Goal: Information Seeking & Learning: Learn about a topic

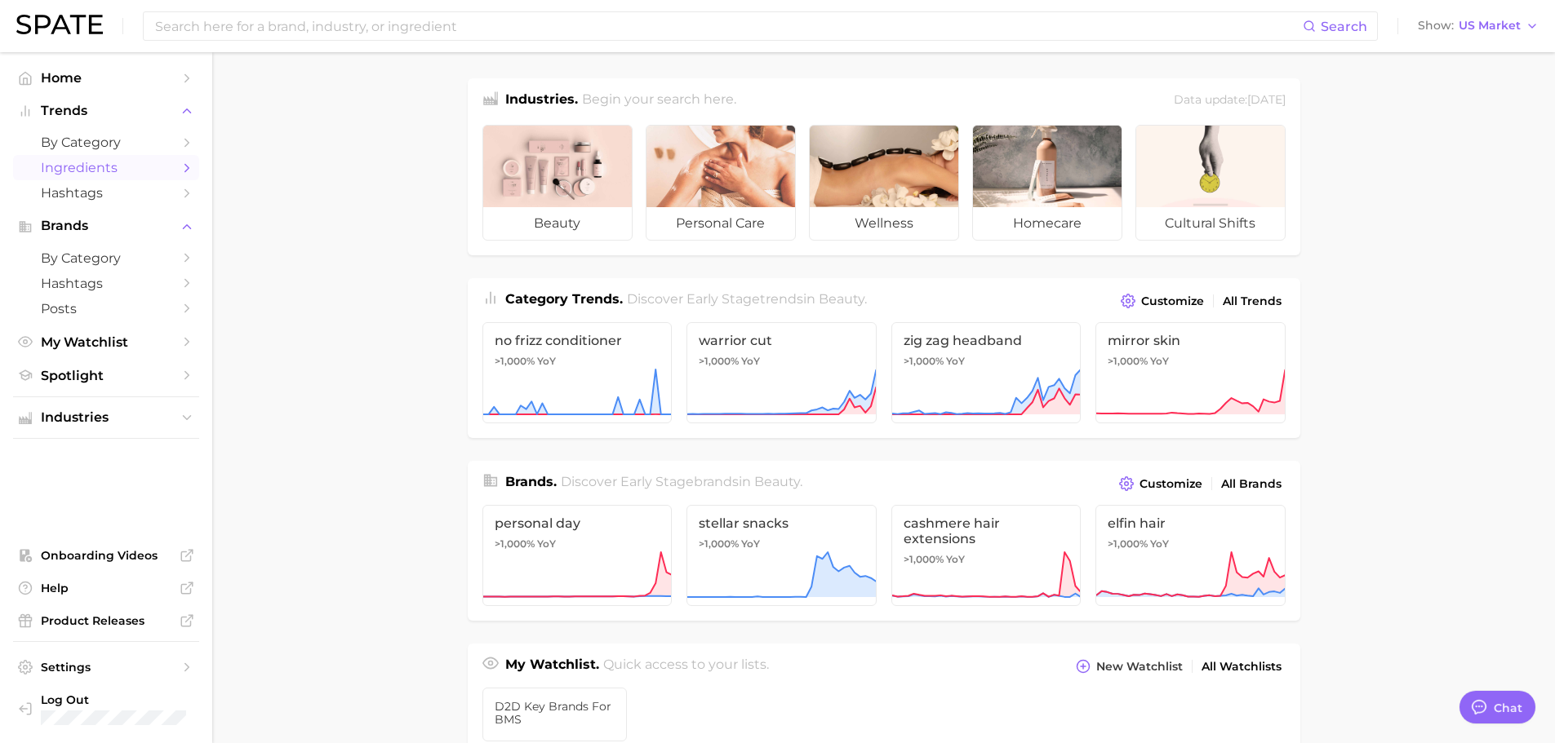
click at [110, 159] on link "Ingredients" at bounding box center [106, 167] width 186 height 25
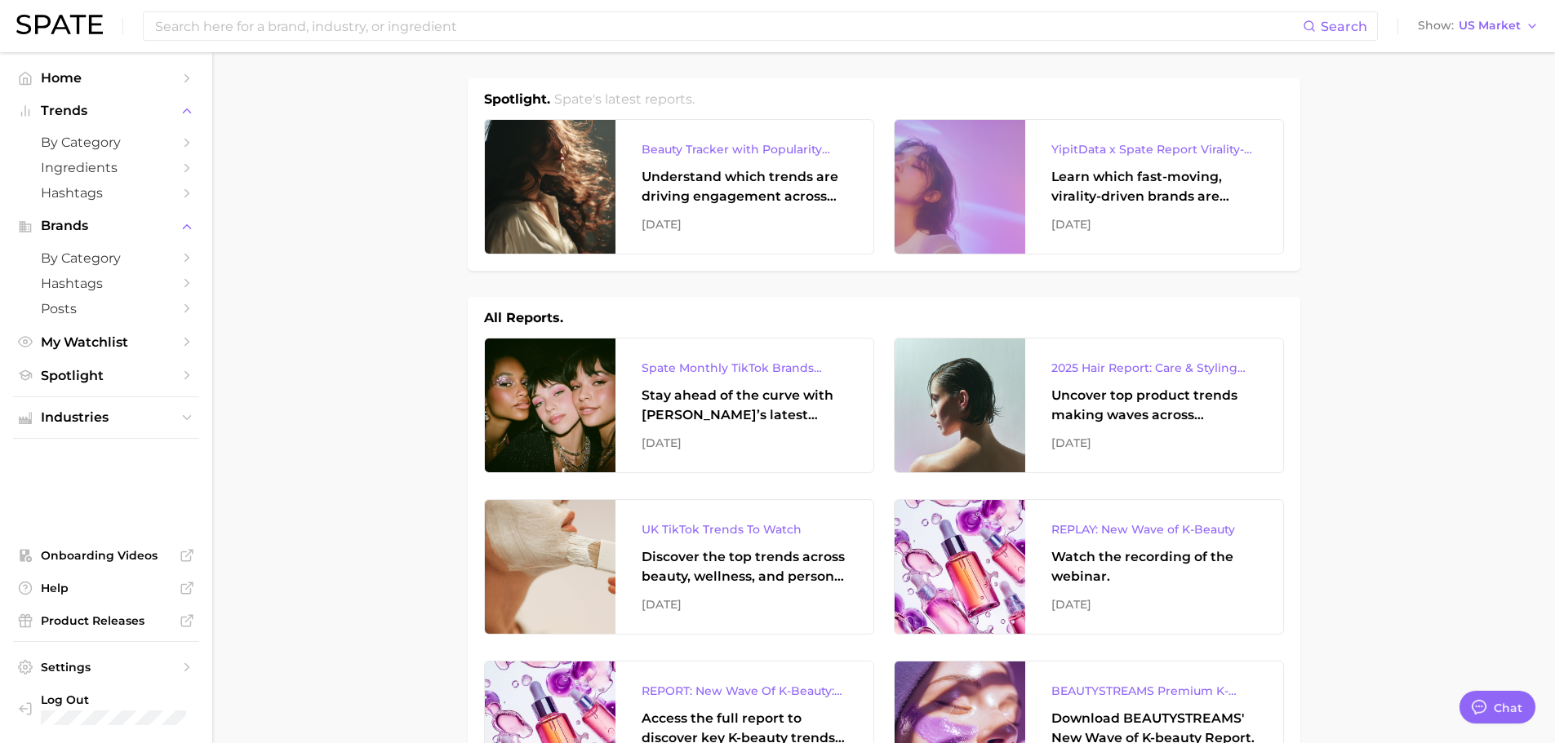
scroll to position [571, 0]
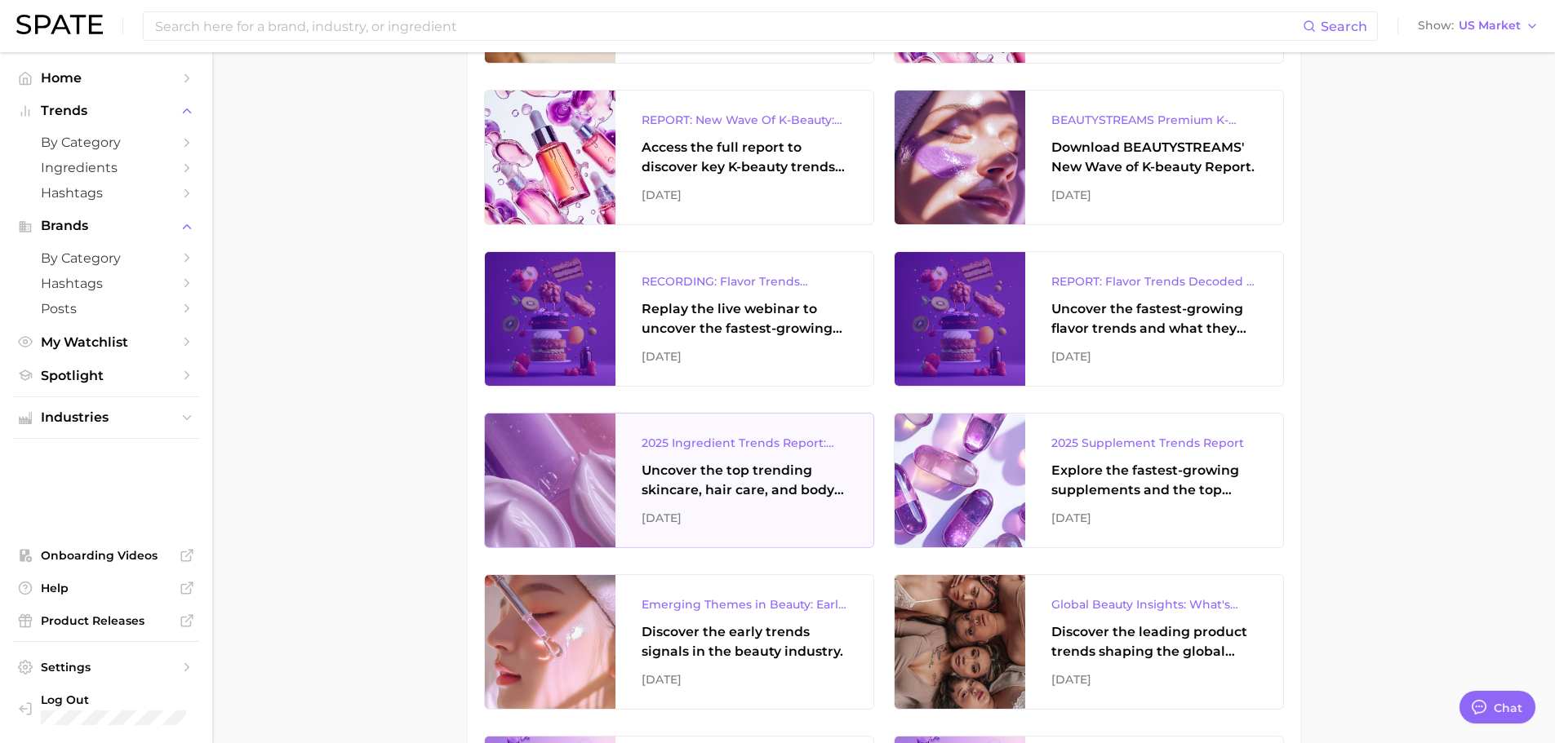
click at [735, 486] on div "Uncover the top trending skincare, hair care, and body care ingredients capturi…" at bounding box center [744, 480] width 206 height 39
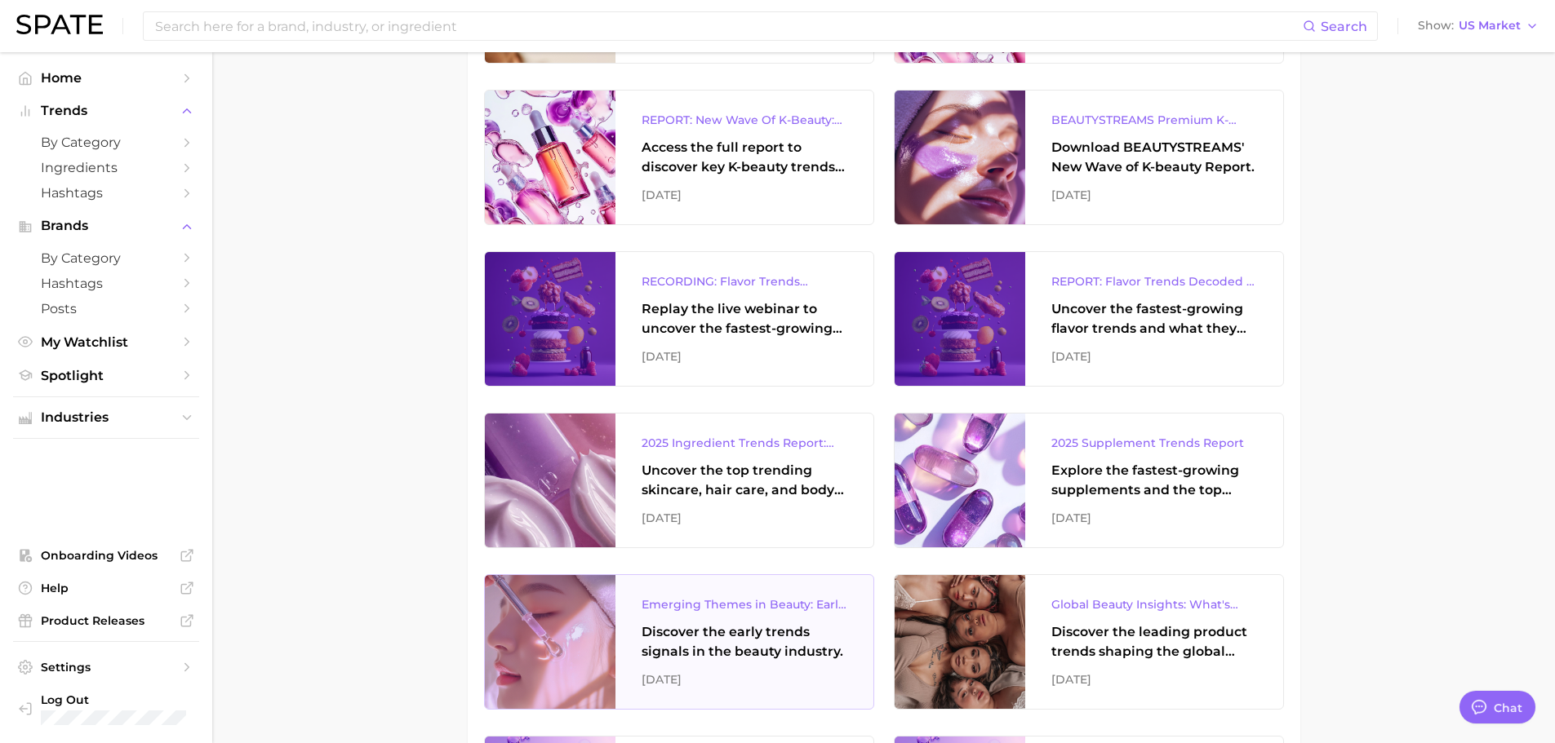
click at [734, 633] on div "Discover the early trends signals in the beauty industry." at bounding box center [744, 642] width 206 height 39
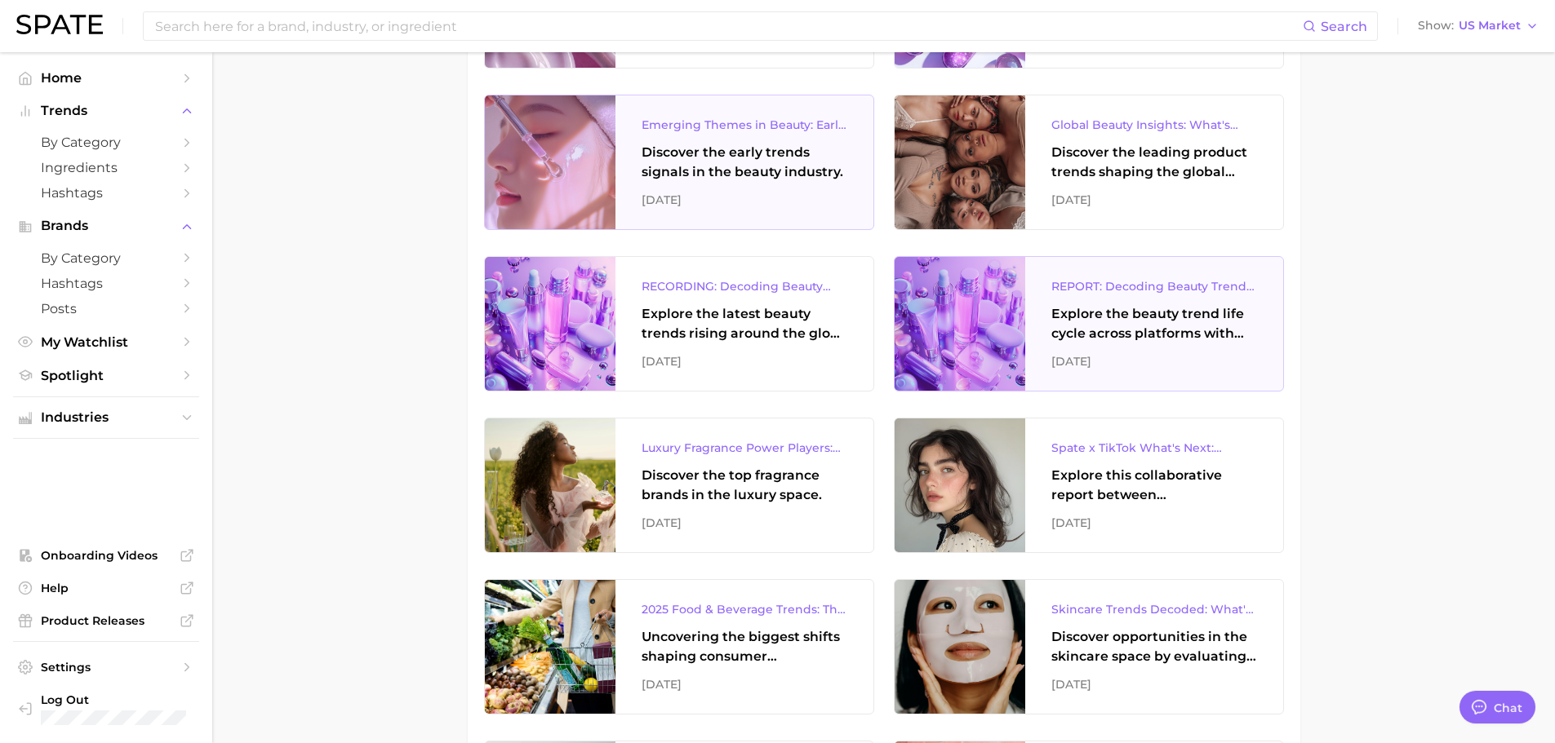
scroll to position [1061, 0]
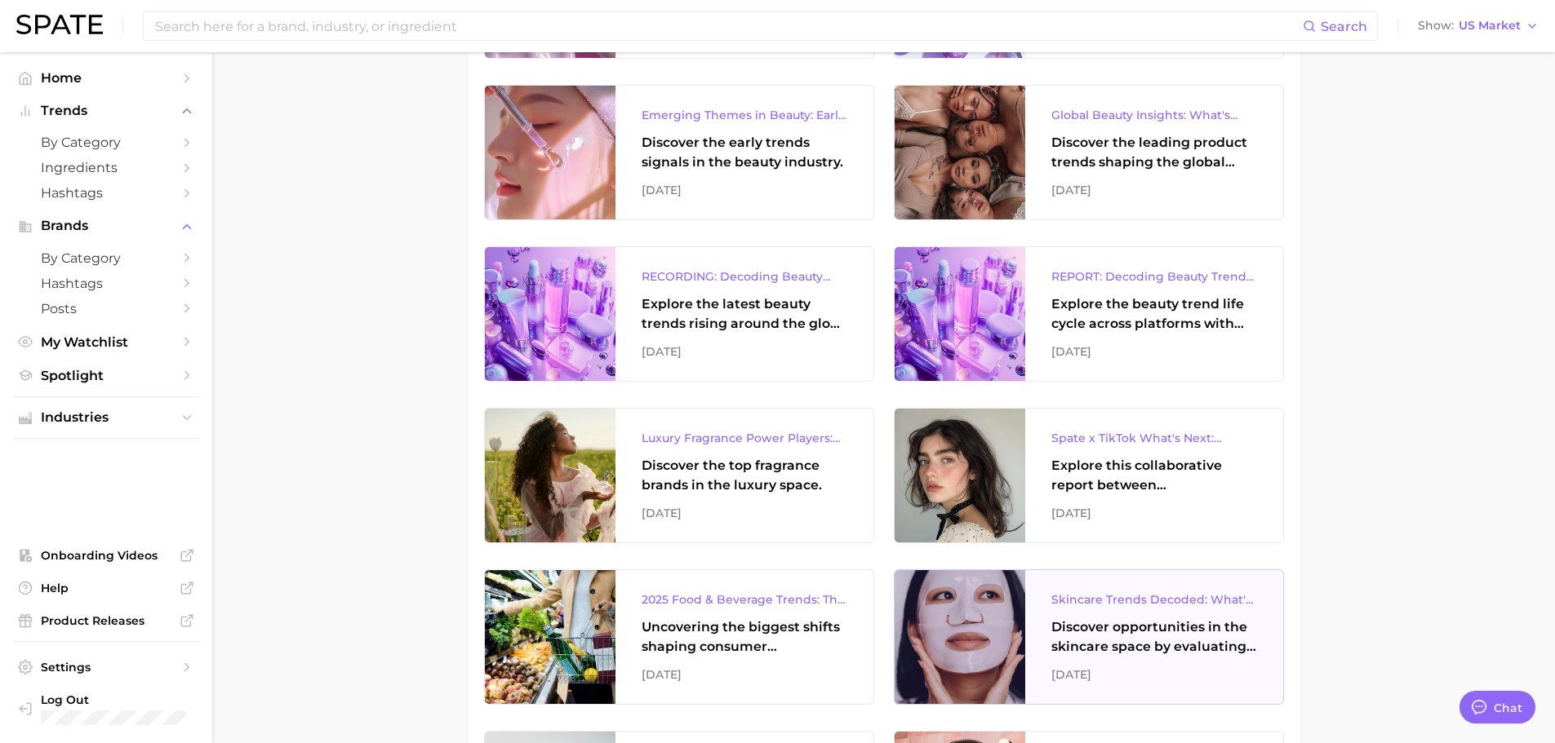
click at [1168, 629] on div "Discover opportunities in the skincare space by evaluating the face product and…" at bounding box center [1154, 637] width 206 height 39
